Goal: Task Accomplishment & Management: Complete application form

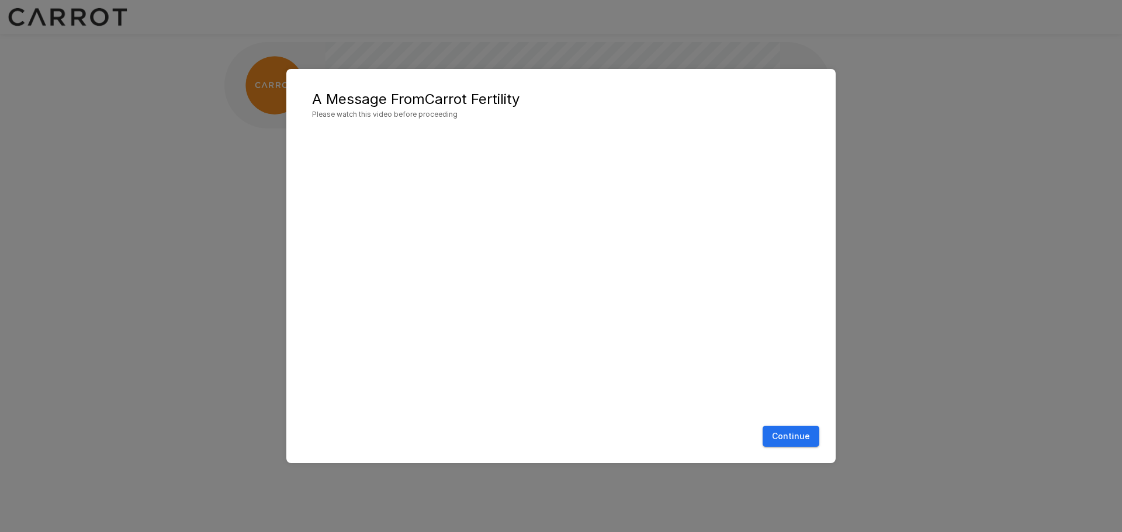
click at [789, 435] on button "Continue" at bounding box center [791, 437] width 57 height 22
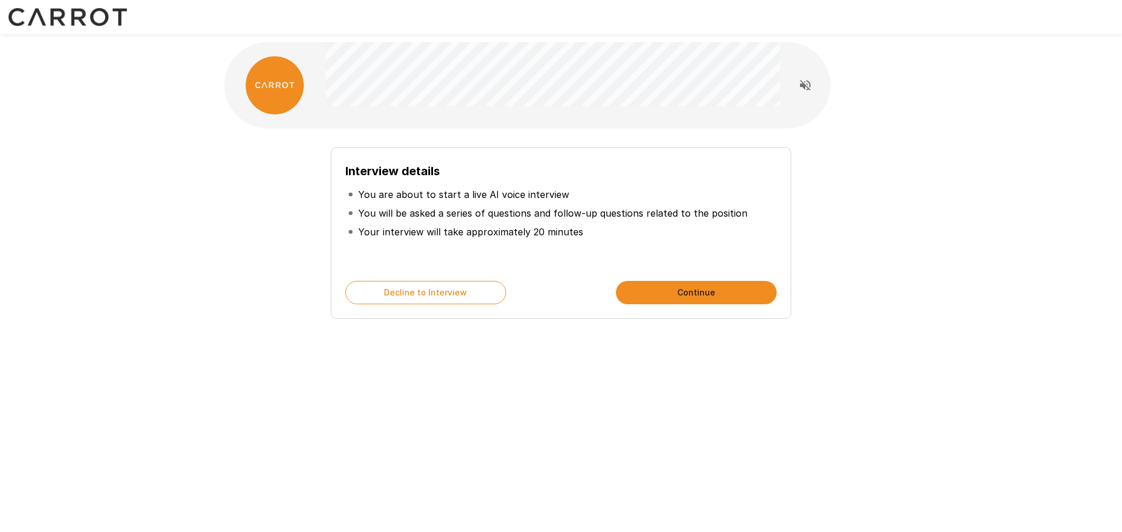
click at [666, 296] on button "Continue" at bounding box center [696, 292] width 161 height 23
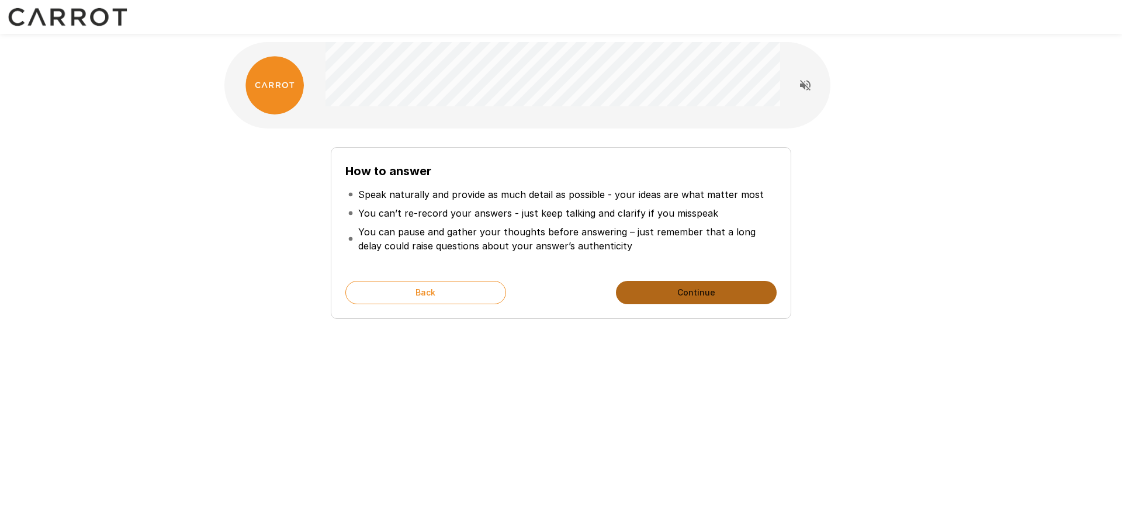
click at [657, 291] on button "Continue" at bounding box center [696, 292] width 161 height 23
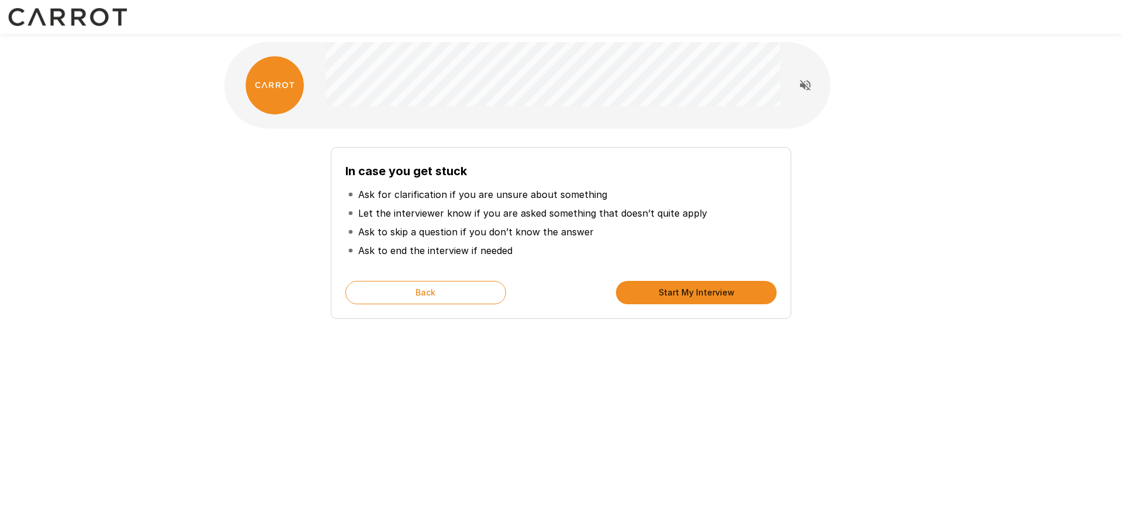
click at [657, 291] on button "Start My Interview" at bounding box center [696, 292] width 161 height 23
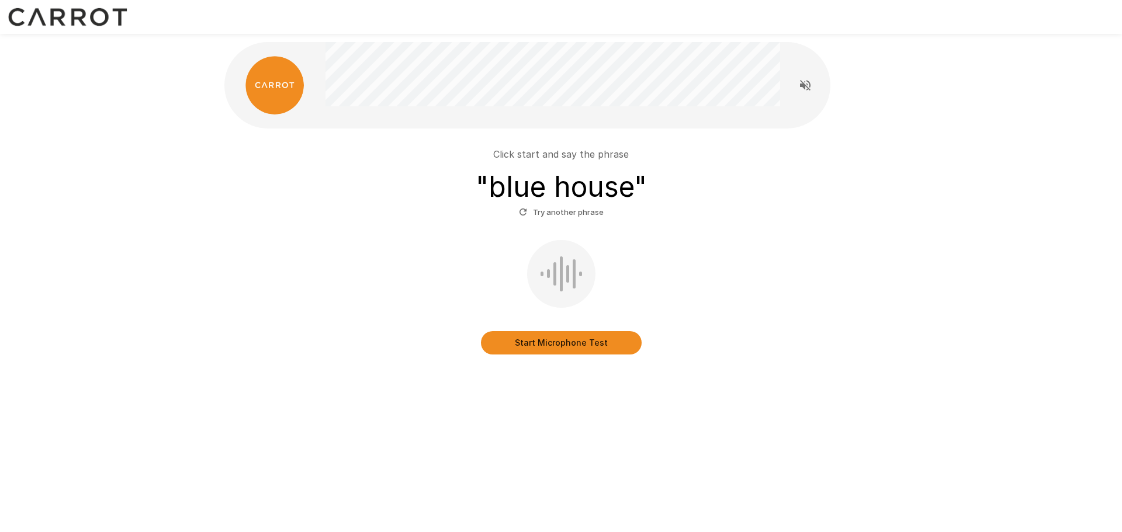
click at [540, 338] on button "Start Microphone Test" at bounding box center [561, 342] width 161 height 23
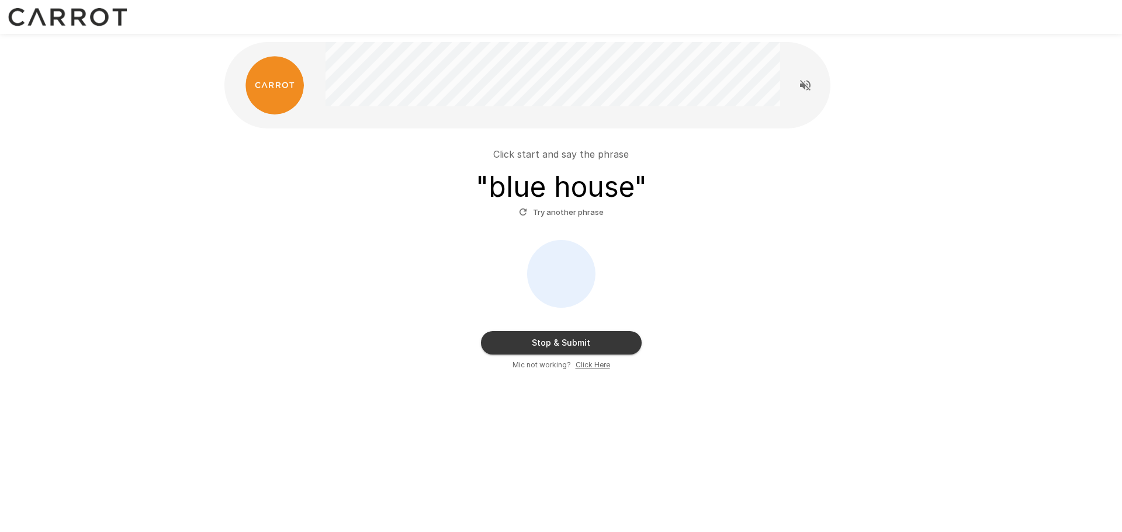
click at [587, 364] on u "Click Here" at bounding box center [593, 365] width 34 height 9
click at [541, 219] on button "Try another phrase" at bounding box center [561, 212] width 91 height 18
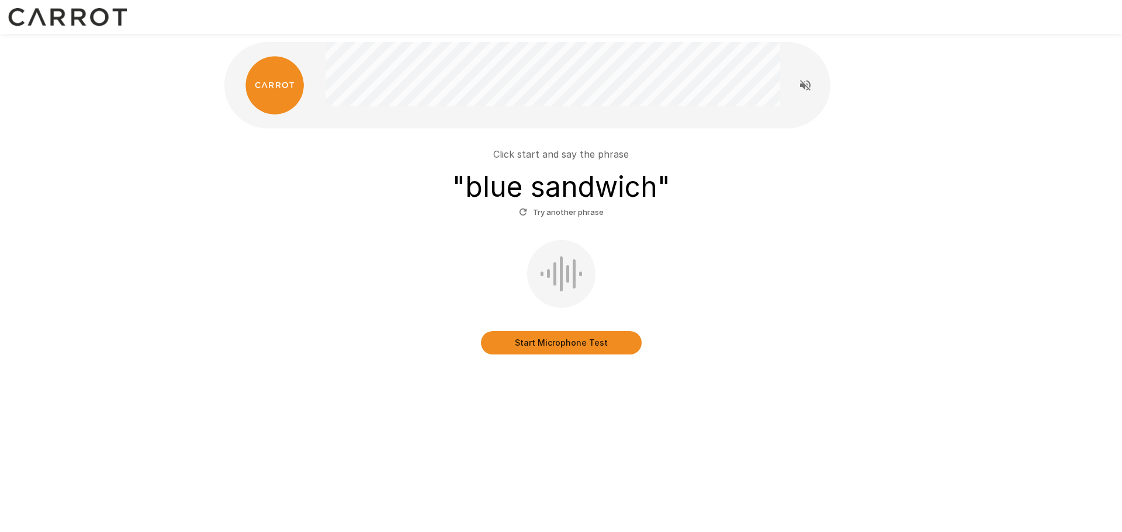
click at [549, 338] on button "Start Microphone Test" at bounding box center [561, 342] width 161 height 23
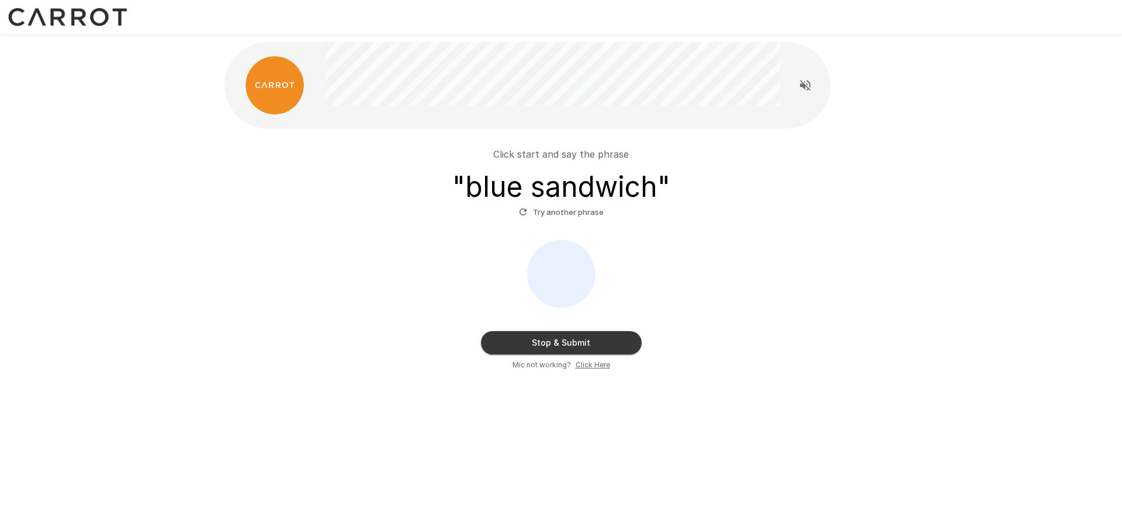
click at [195, 44] on div "Click start and say the phrase " blue sandwich " Try another phrase Stop & Subm…" at bounding box center [561, 234] width 1122 height 469
